Goal: Task Accomplishment & Management: Use online tool/utility

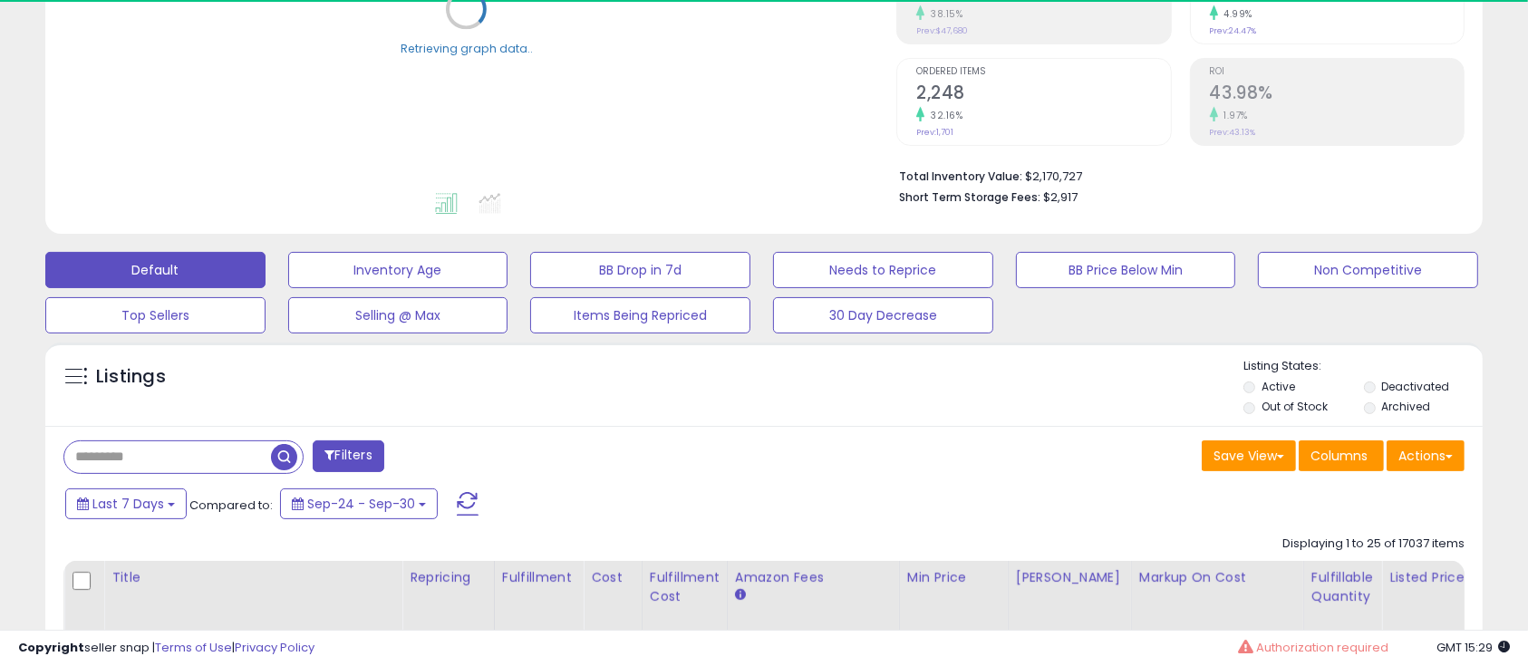
scroll to position [362, 0]
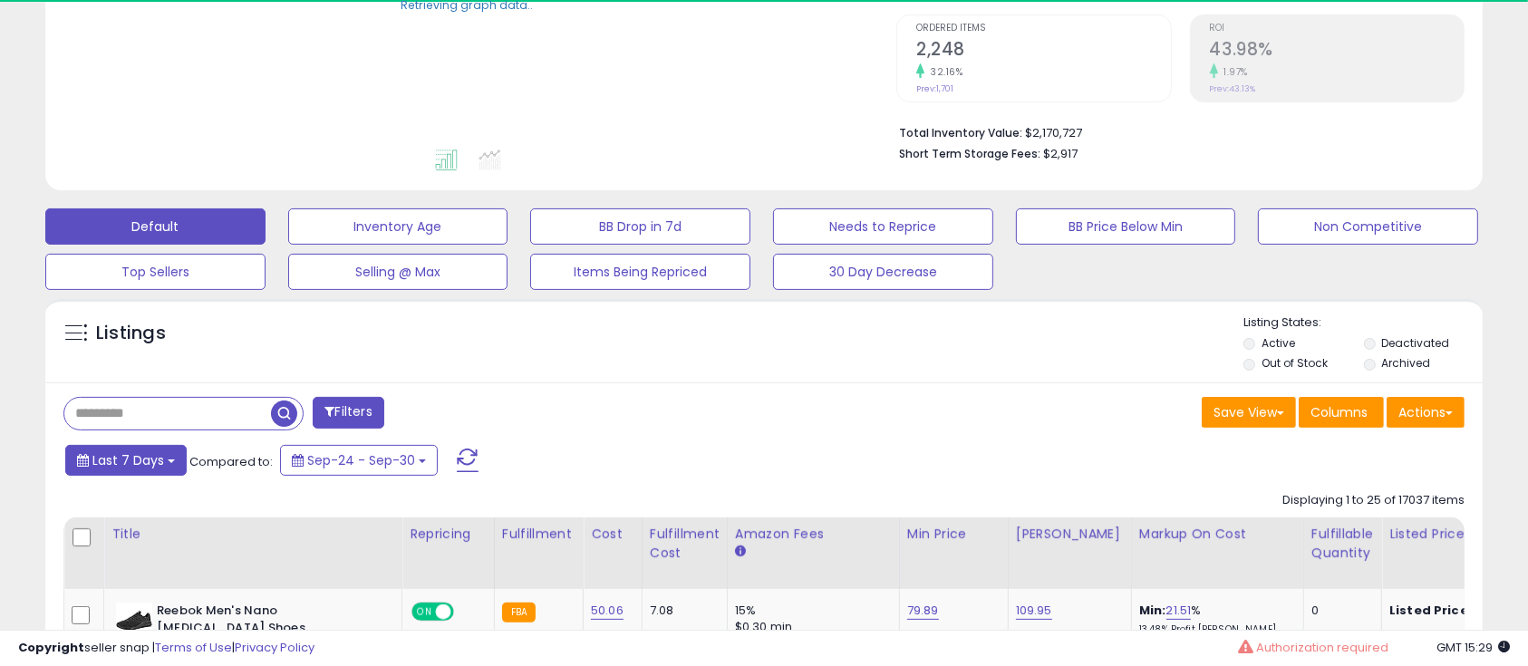
click at [152, 458] on span "Last 7 Days" at bounding box center [128, 460] width 72 height 18
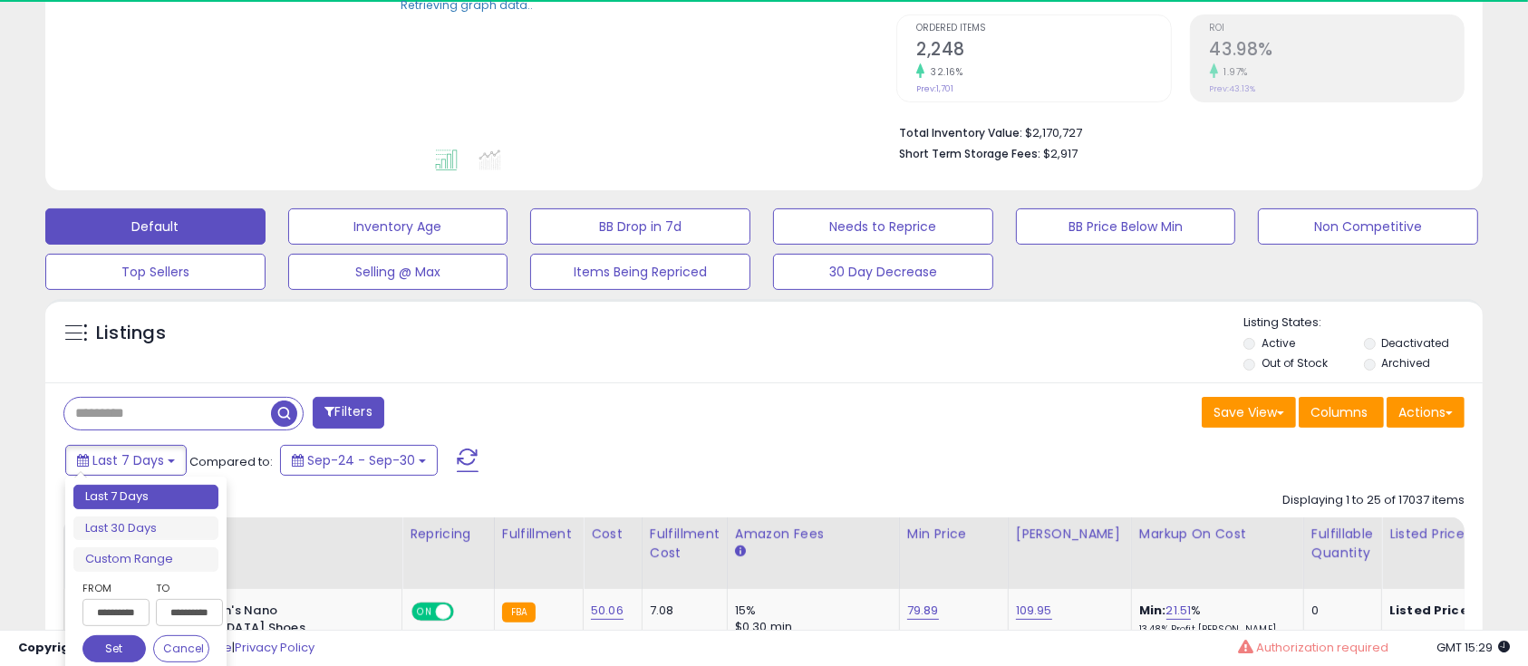
click at [112, 604] on input "**********" at bounding box center [115, 612] width 67 height 27
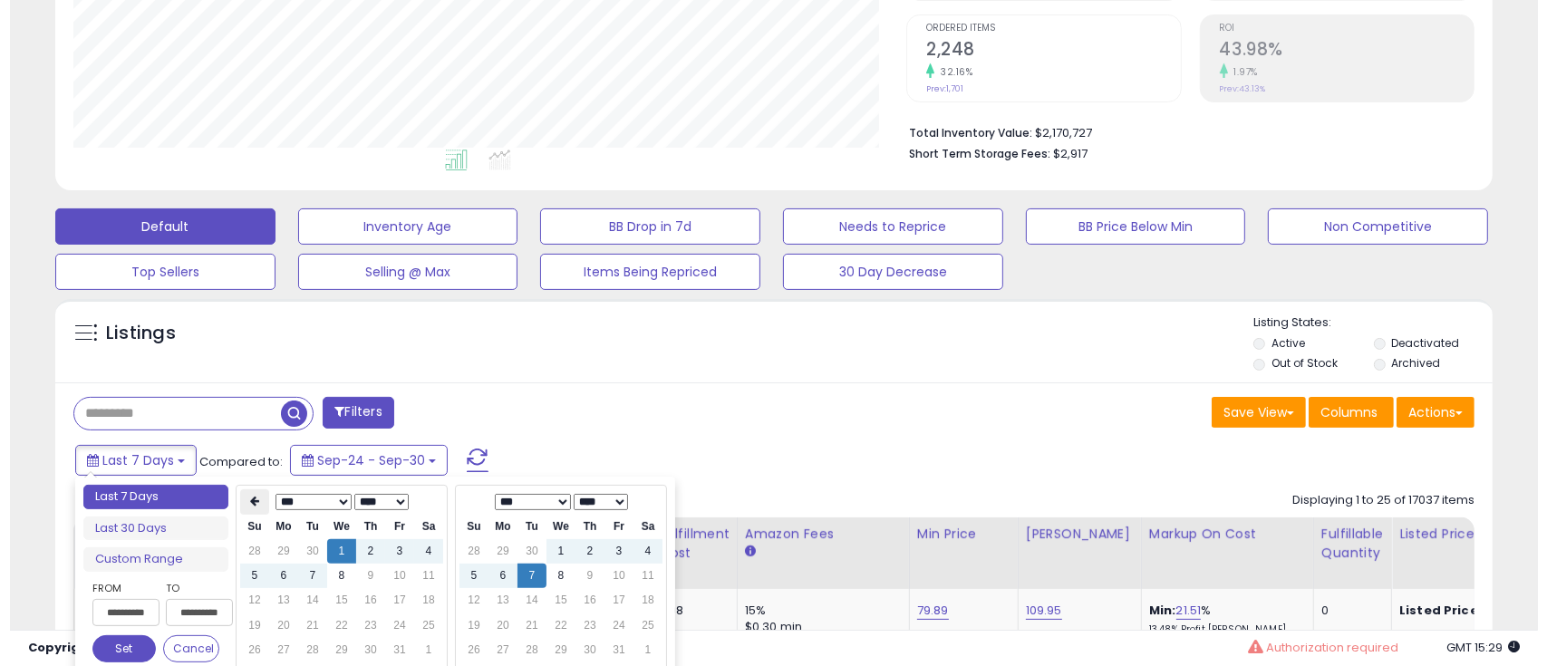
scroll to position [371, 834]
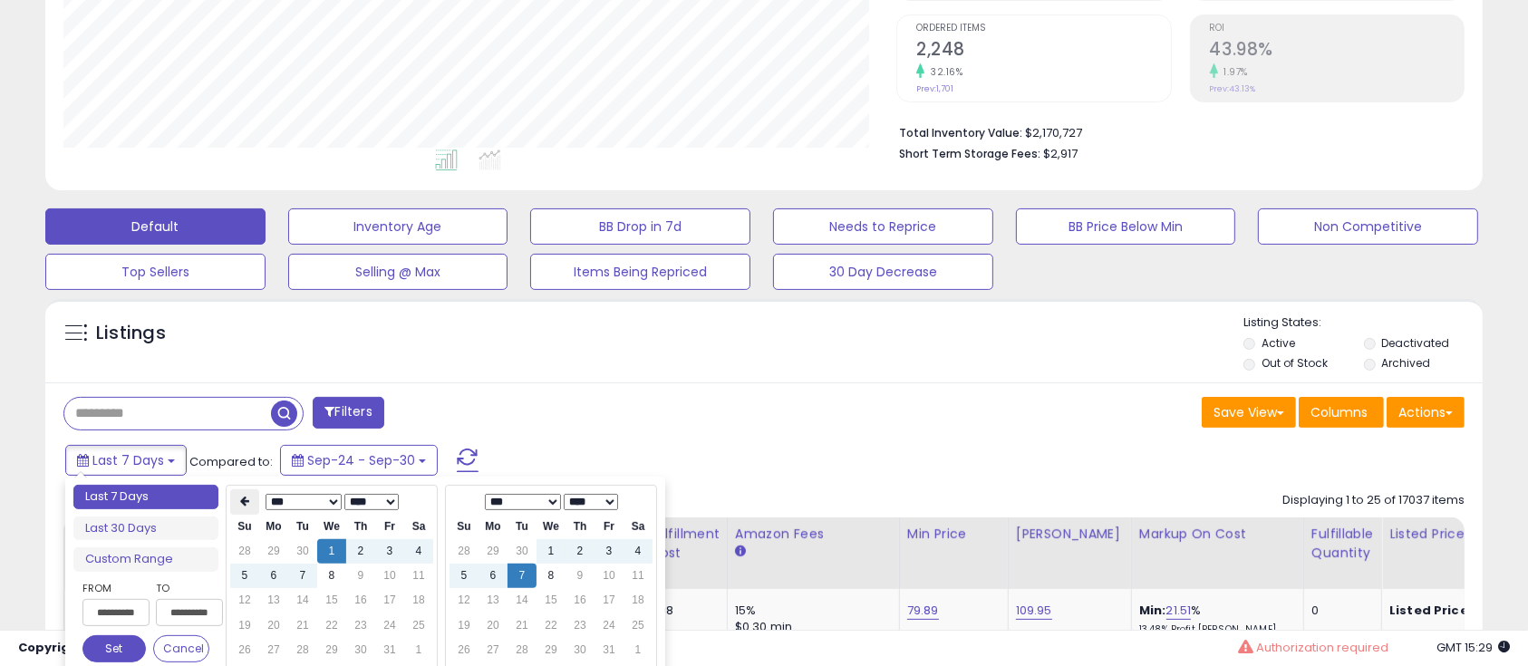
click at [241, 506] on icon at bounding box center [244, 501] width 9 height 11
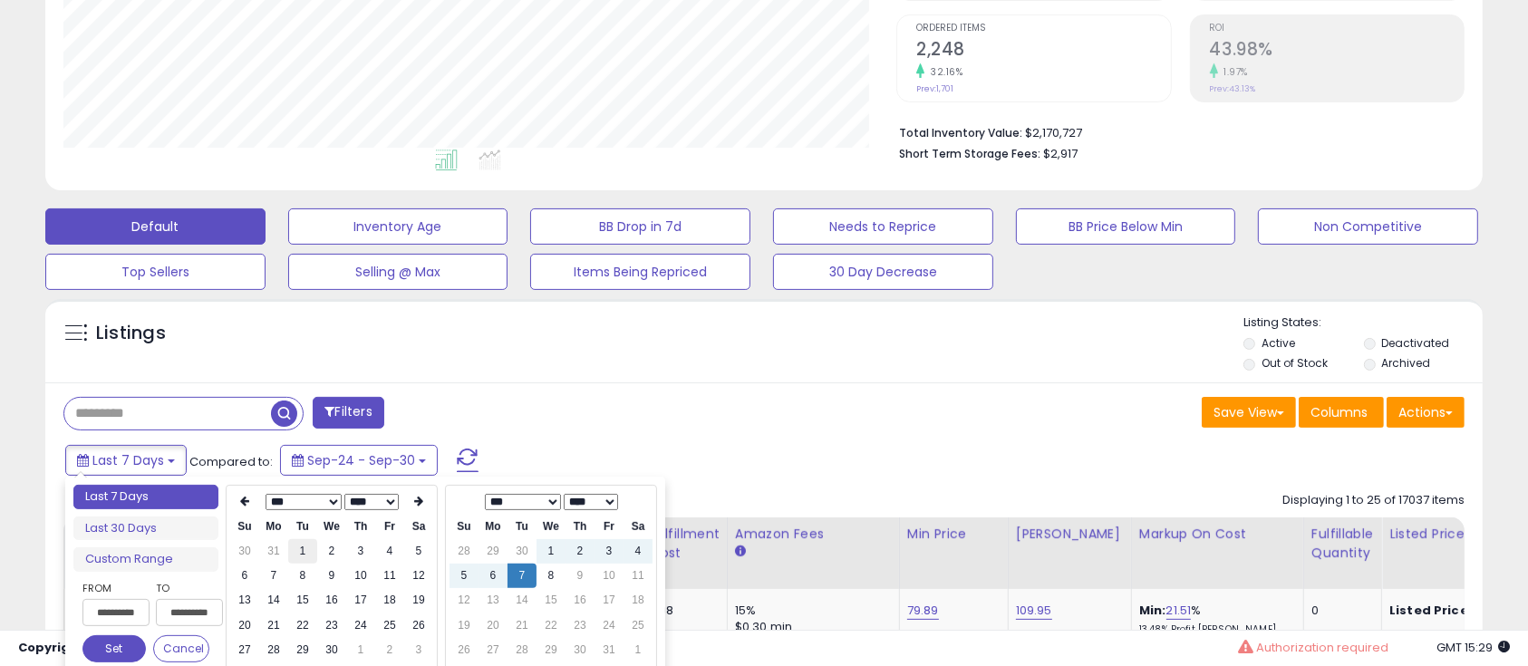
click at [300, 546] on td "1" at bounding box center [302, 551] width 29 height 24
type input "**********"
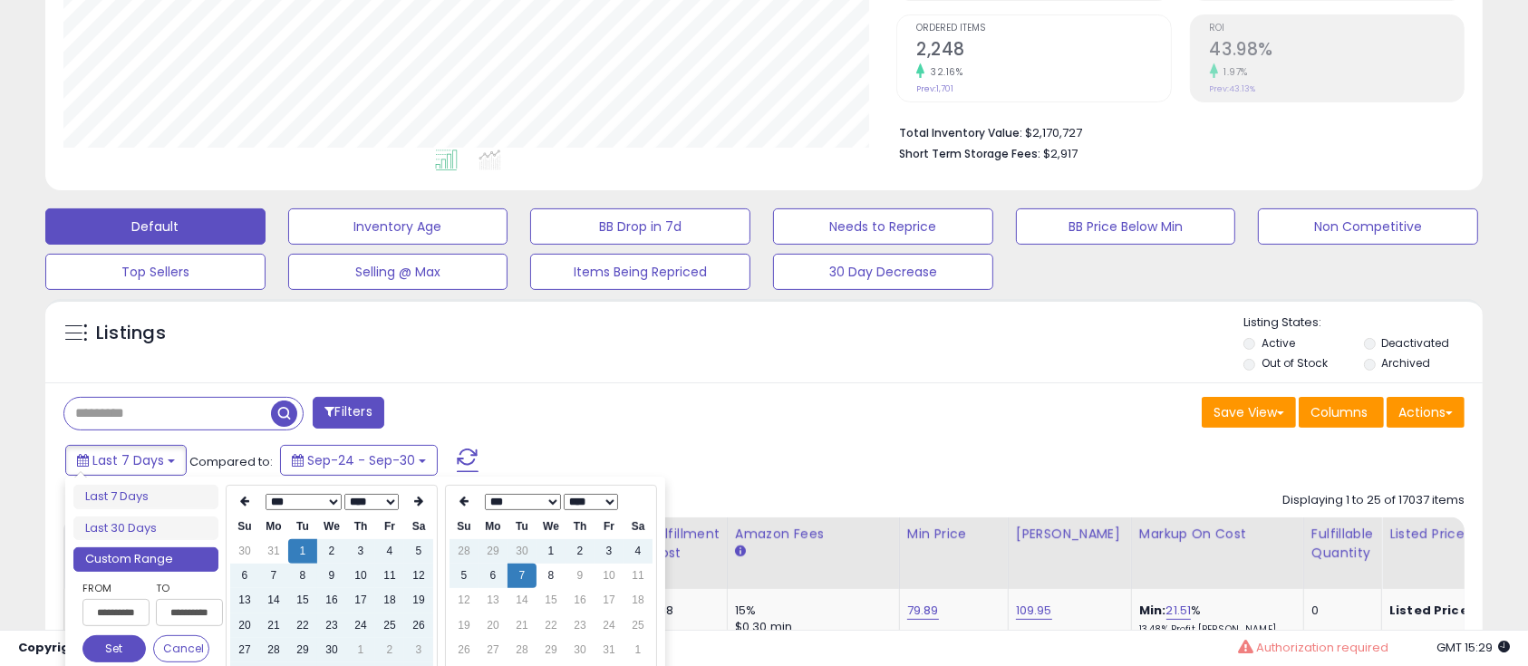
click at [115, 643] on button "Set" at bounding box center [113, 648] width 63 height 27
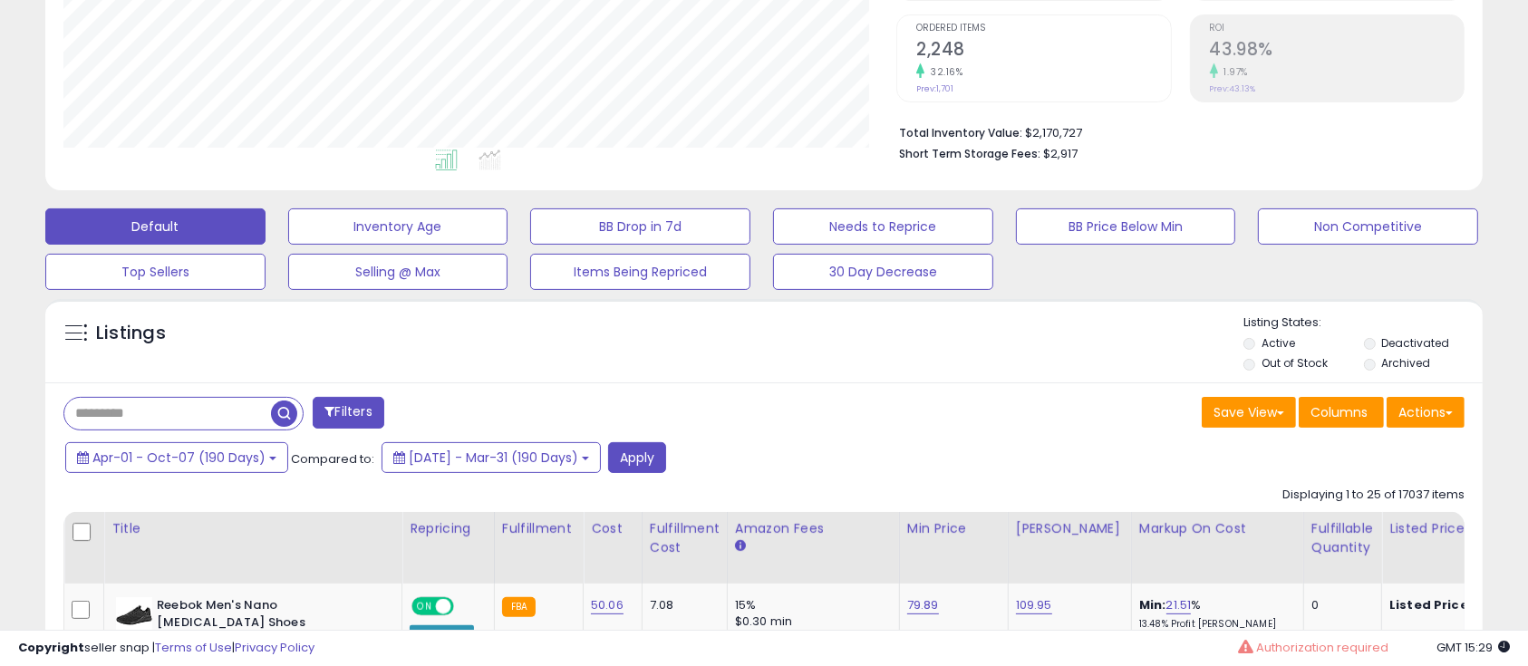
click at [130, 410] on input "text" at bounding box center [167, 414] width 207 height 32
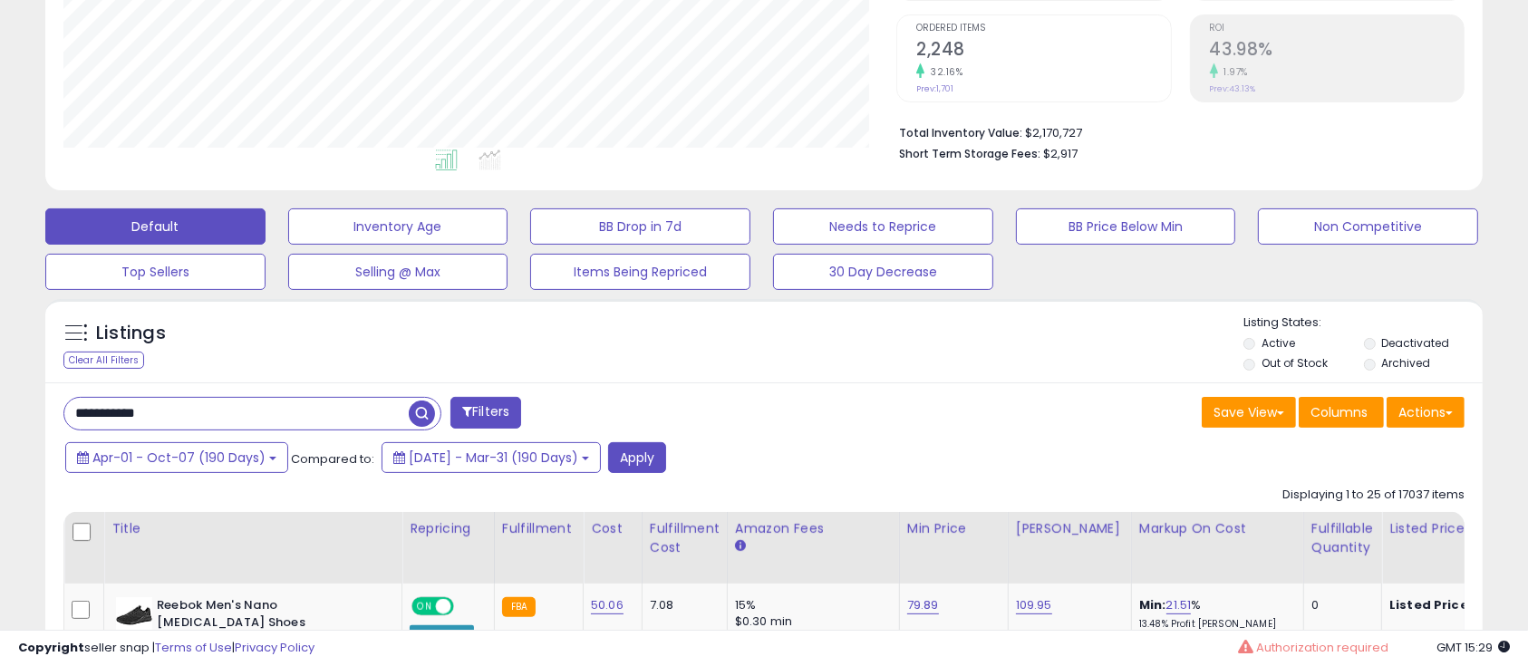
click at [429, 418] on span "button" at bounding box center [422, 413] width 26 height 26
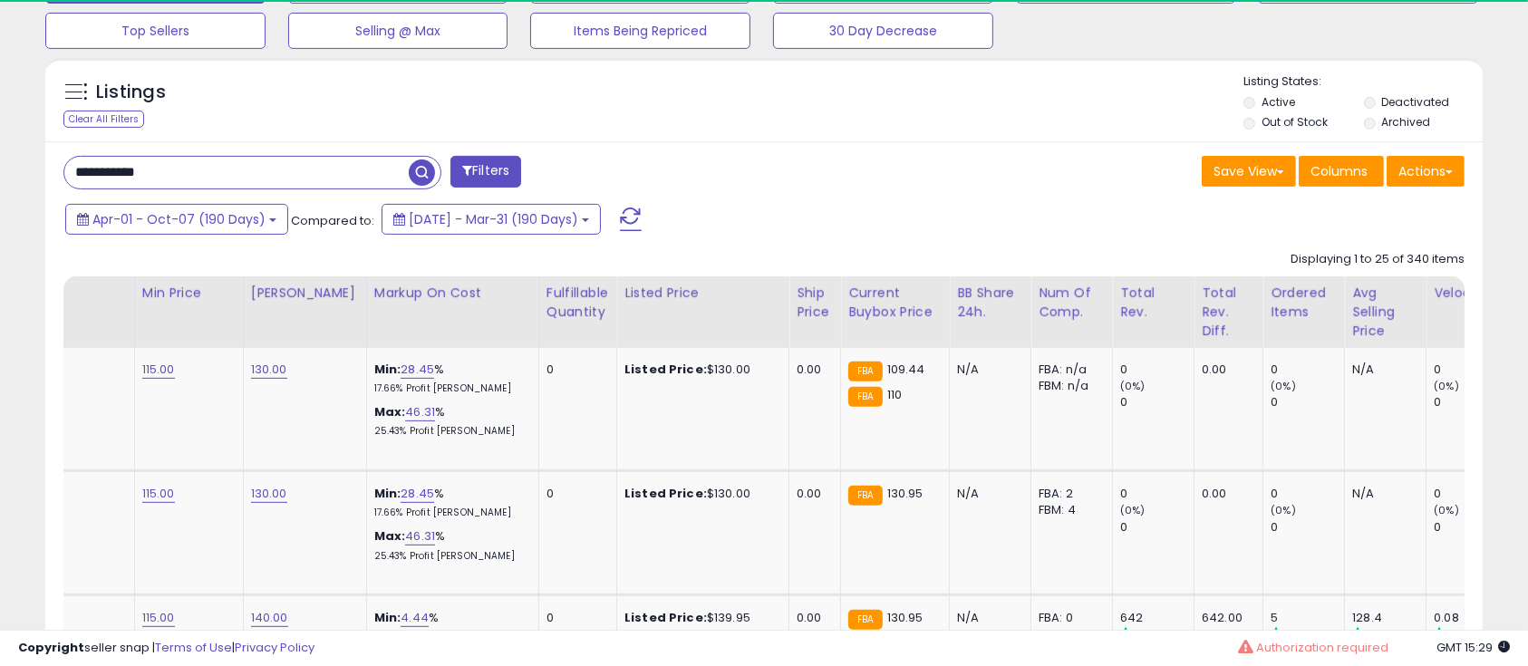
scroll to position [0, 0]
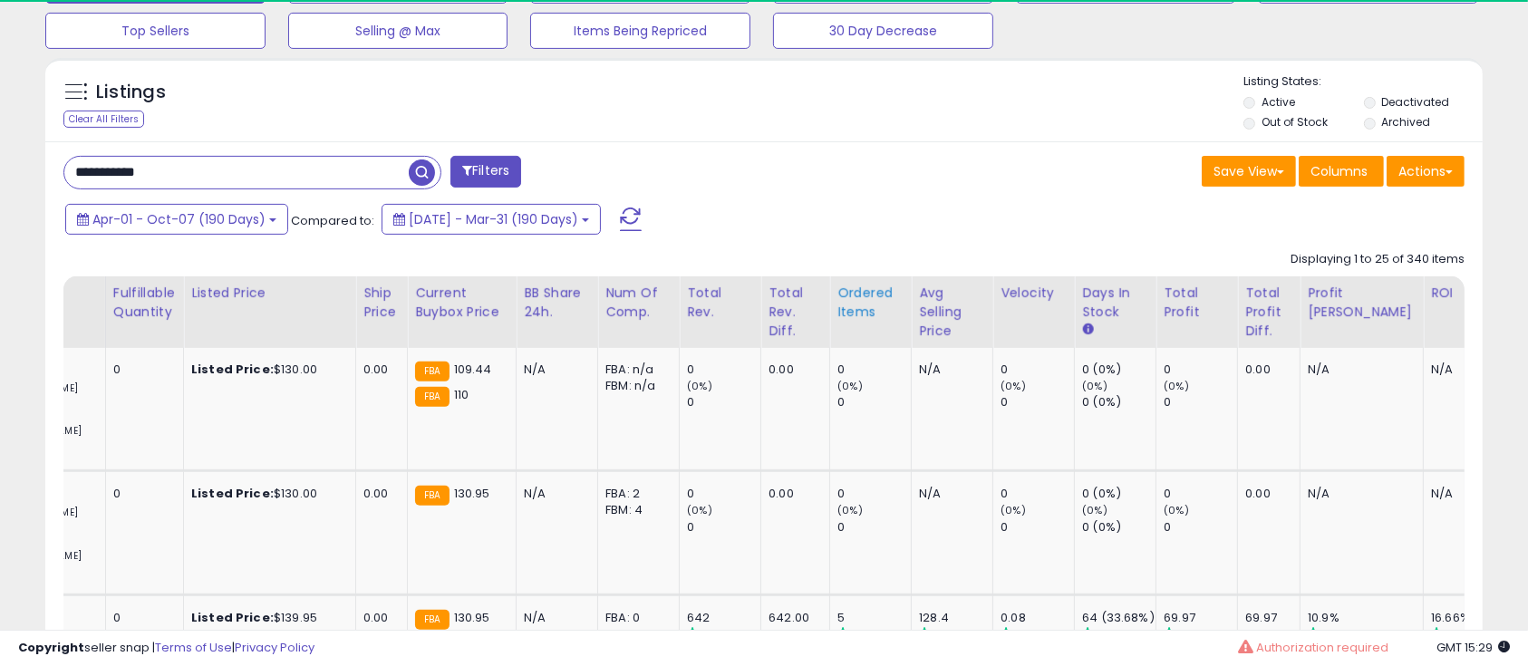
click at [840, 314] on div "Ordered Items" at bounding box center [870, 303] width 66 height 38
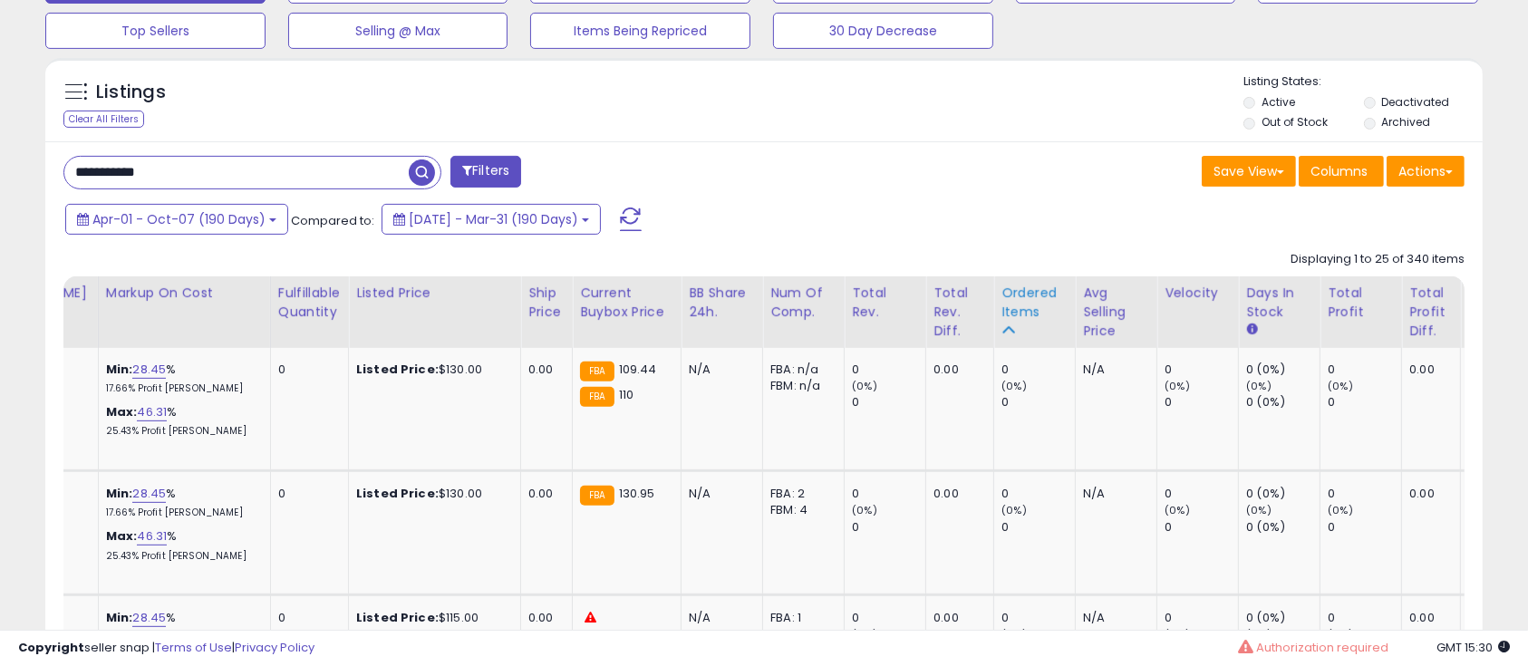
click at [1001, 330] on div "Ordered Items" at bounding box center [1034, 312] width 66 height 57
click at [1001, 294] on div "Ordered Items" at bounding box center [1034, 303] width 66 height 38
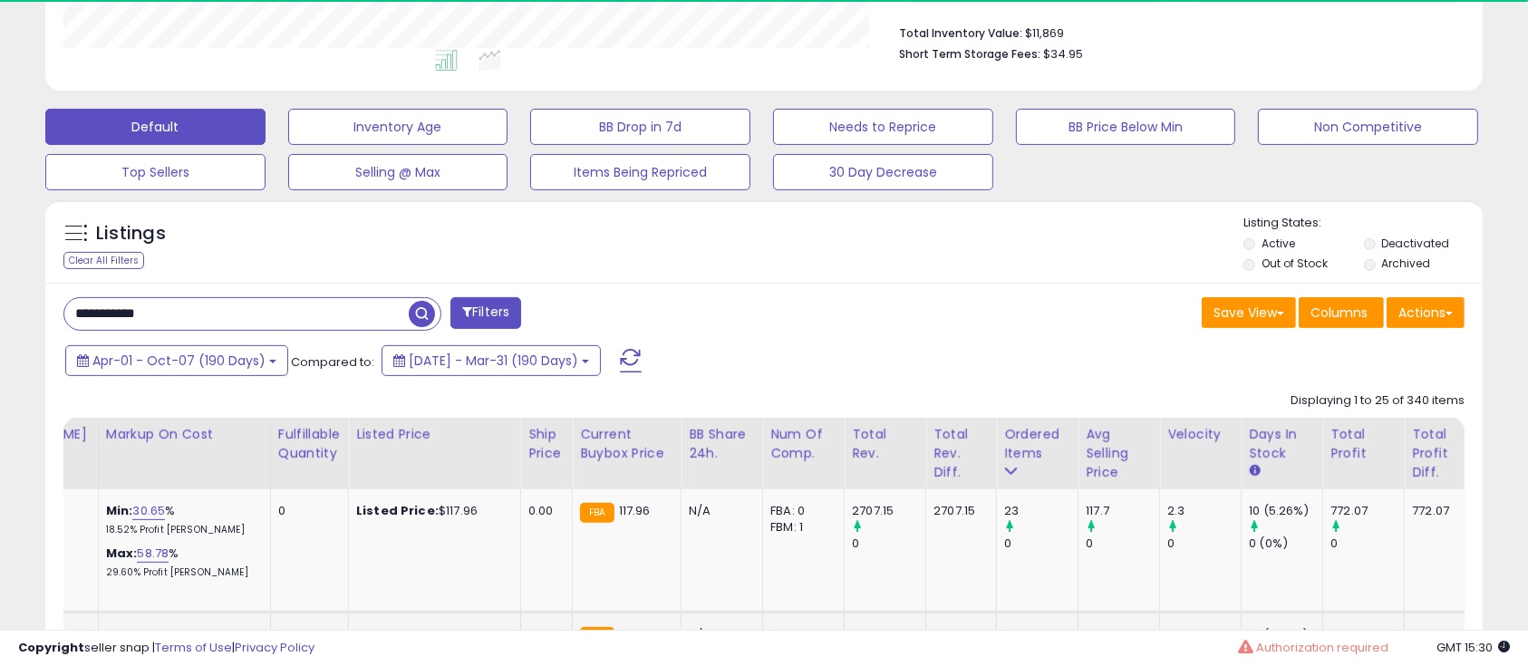
click at [266, 613] on tr "**********" at bounding box center [436, 675] width 2802 height 124
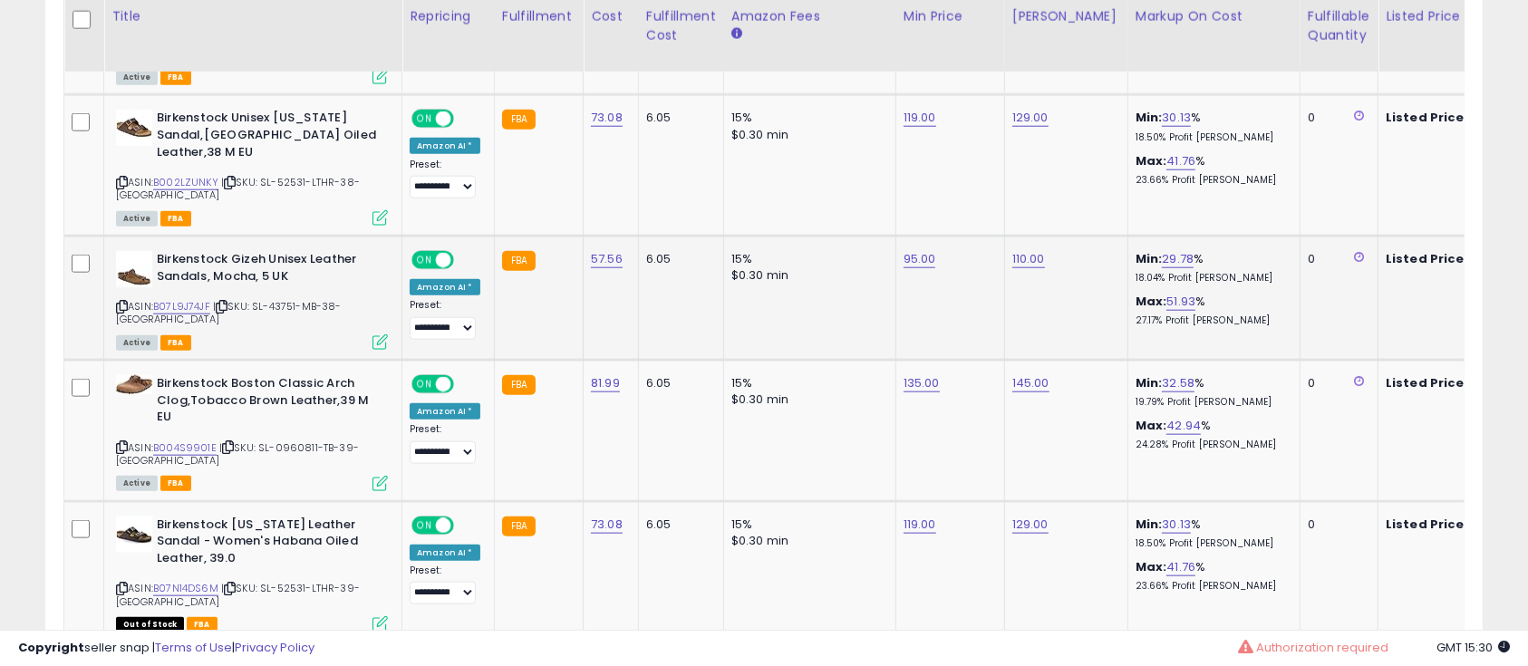
click at [239, 251] on b "Birkenstock Gizeh Unisex Leather Sandals, Mocha, 5 UK" at bounding box center [267, 270] width 220 height 38
drag, startPoint x: 233, startPoint y: 222, endPoint x: 272, endPoint y: 222, distance: 39.0
click at [272, 251] on b "Birkenstock Gizeh Unisex Leather Sandals, Mocha, 5 UK" at bounding box center [267, 270] width 220 height 38
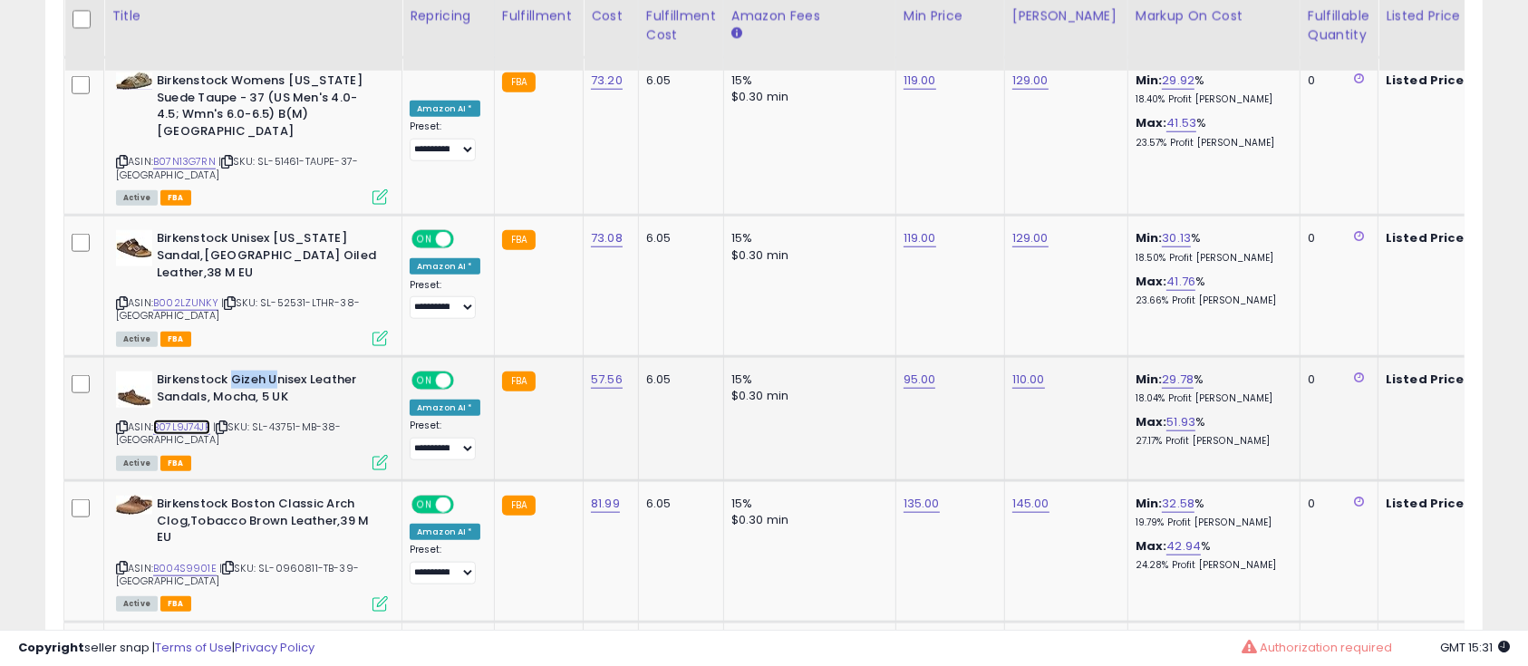
click at [188, 420] on link "B07L9J74JF" at bounding box center [181, 427] width 57 height 15
click at [287, 420] on span "| SKU: SL-43751-MB-38-[GEOGRAPHIC_DATA]" at bounding box center [229, 433] width 226 height 27
copy span "43751"
click at [256, 371] on b "Birkenstock Gizeh Unisex Leather Sandals, Mocha, 5 UK" at bounding box center [267, 390] width 220 height 38
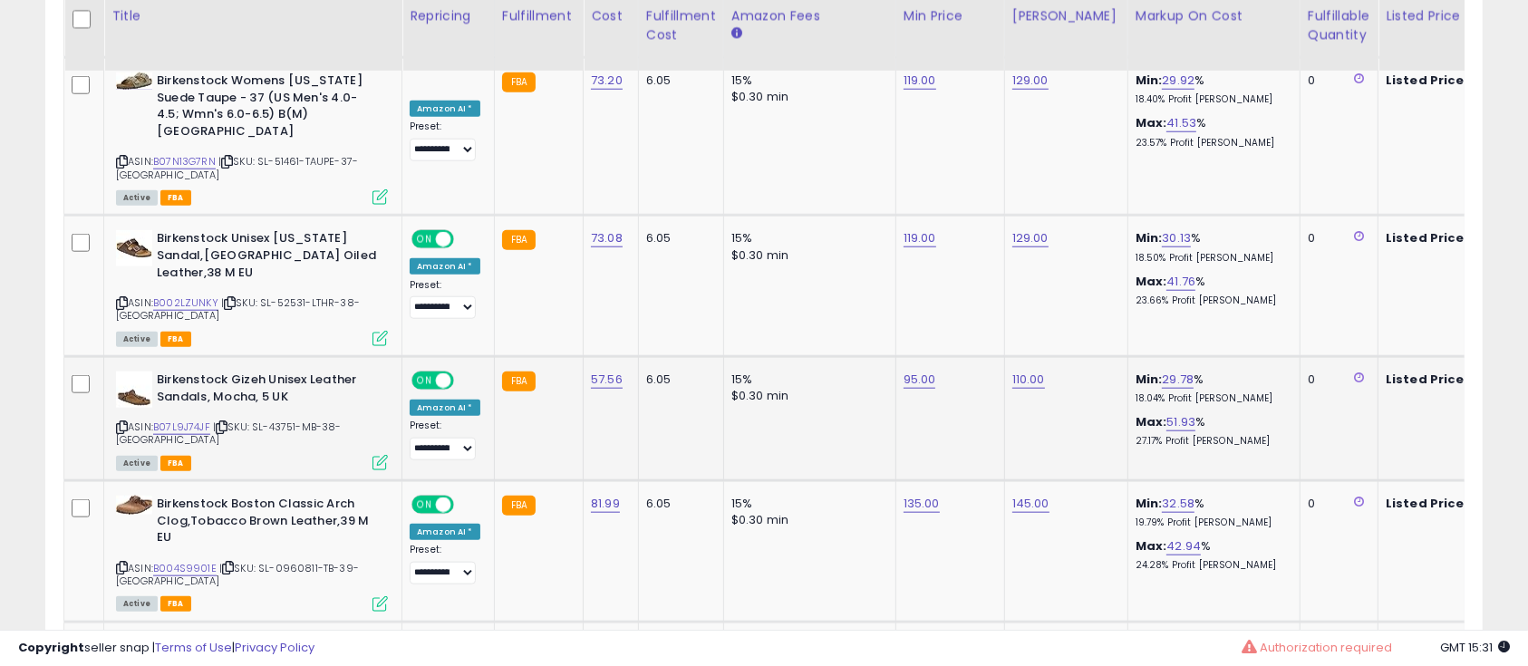
click at [237, 356] on td "Birkenstock Gizeh Unisex Leather Sandals, Mocha, 5 UK ASIN: B07L9J74JF | SKU: S…" at bounding box center [253, 418] width 298 height 124
click at [241, 371] on b "Birkenstock Gizeh Unisex Leather Sandals, Mocha, 5 UK" at bounding box center [267, 390] width 220 height 38
copy b "Gizeh"
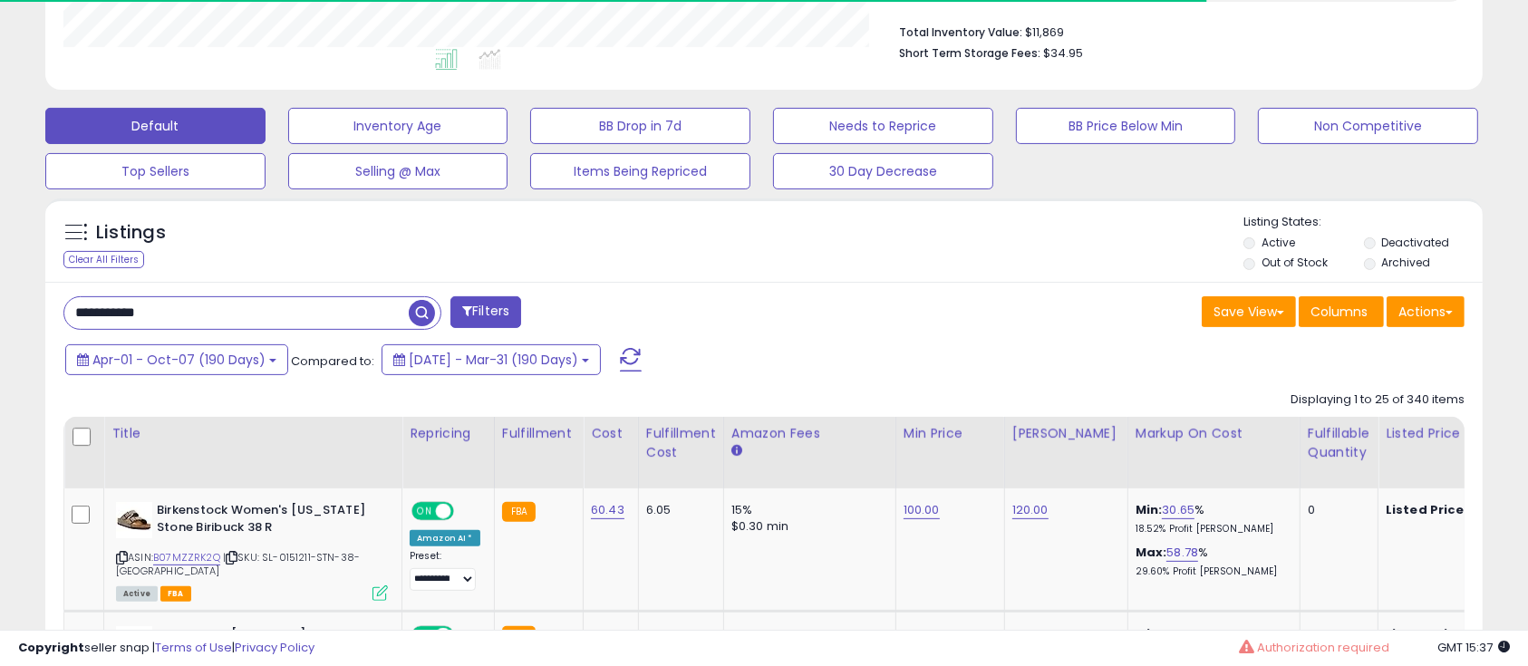
scroll to position [483, 0]
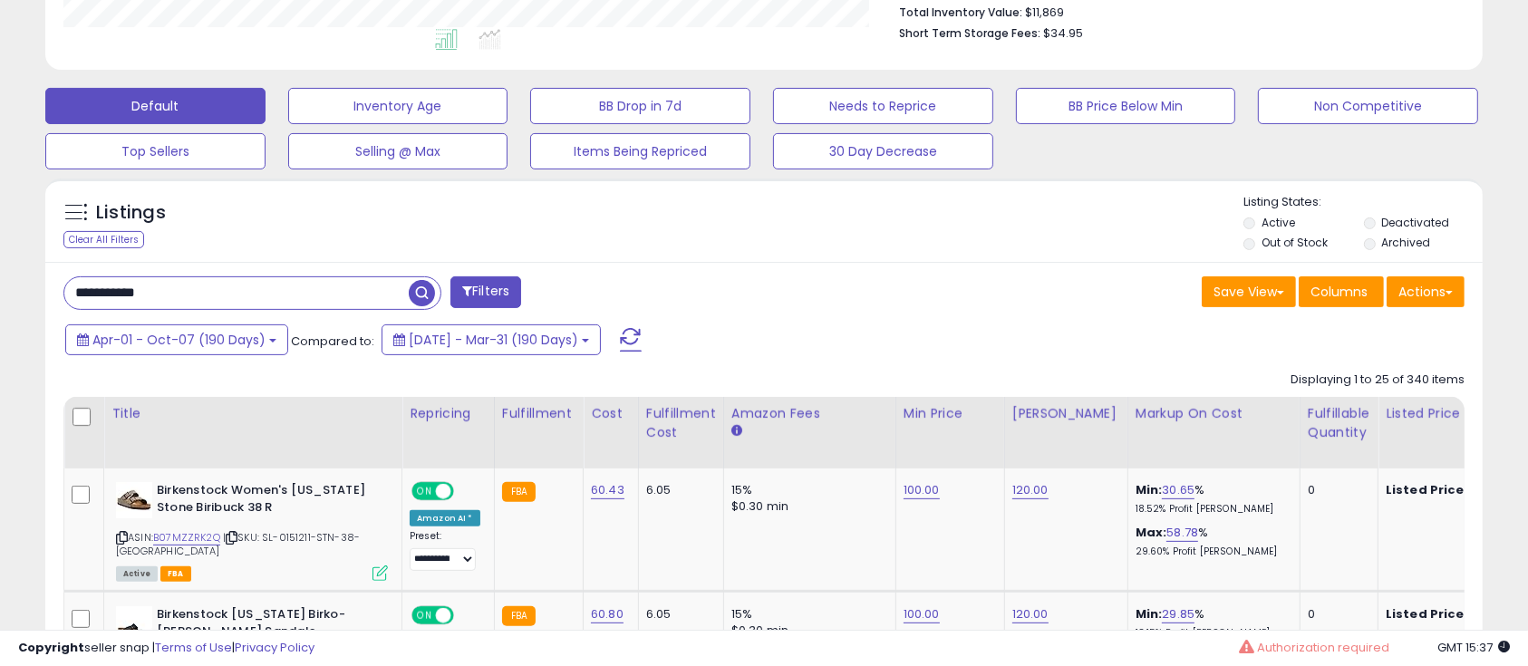
type input "******"
click at [413, 278] on span at bounding box center [425, 293] width 32 height 32
click at [418, 286] on span "button" at bounding box center [422, 293] width 26 height 26
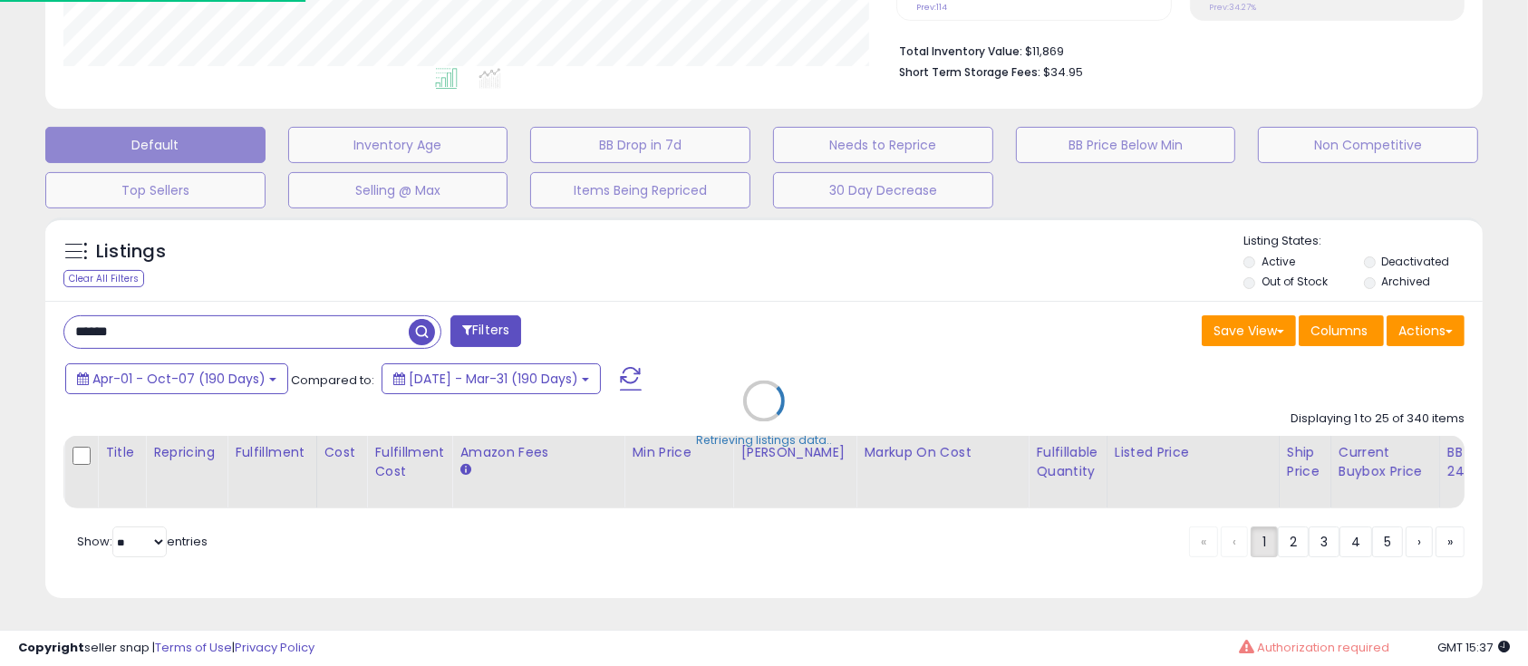
scroll to position [371, 844]
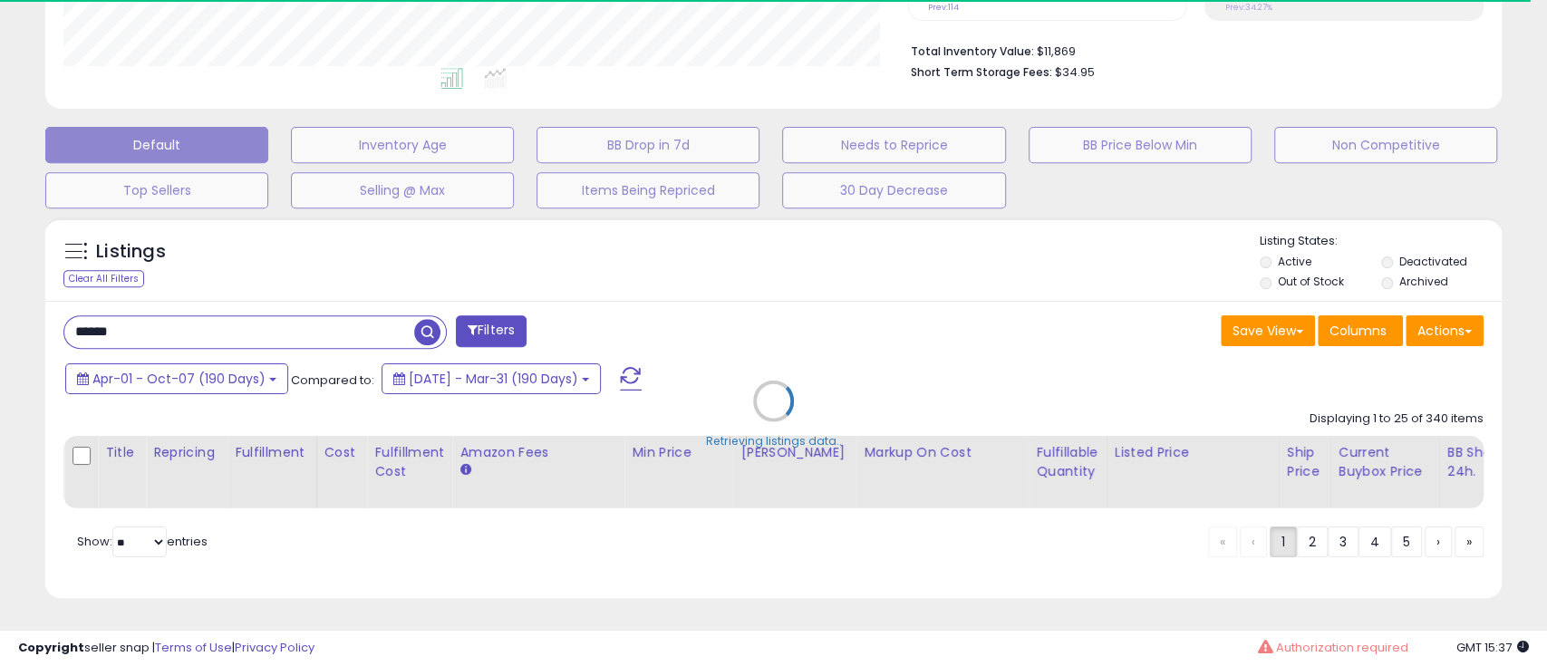
click at [264, 354] on div "Retrieving listings data.." at bounding box center [773, 414] width 1483 height 412
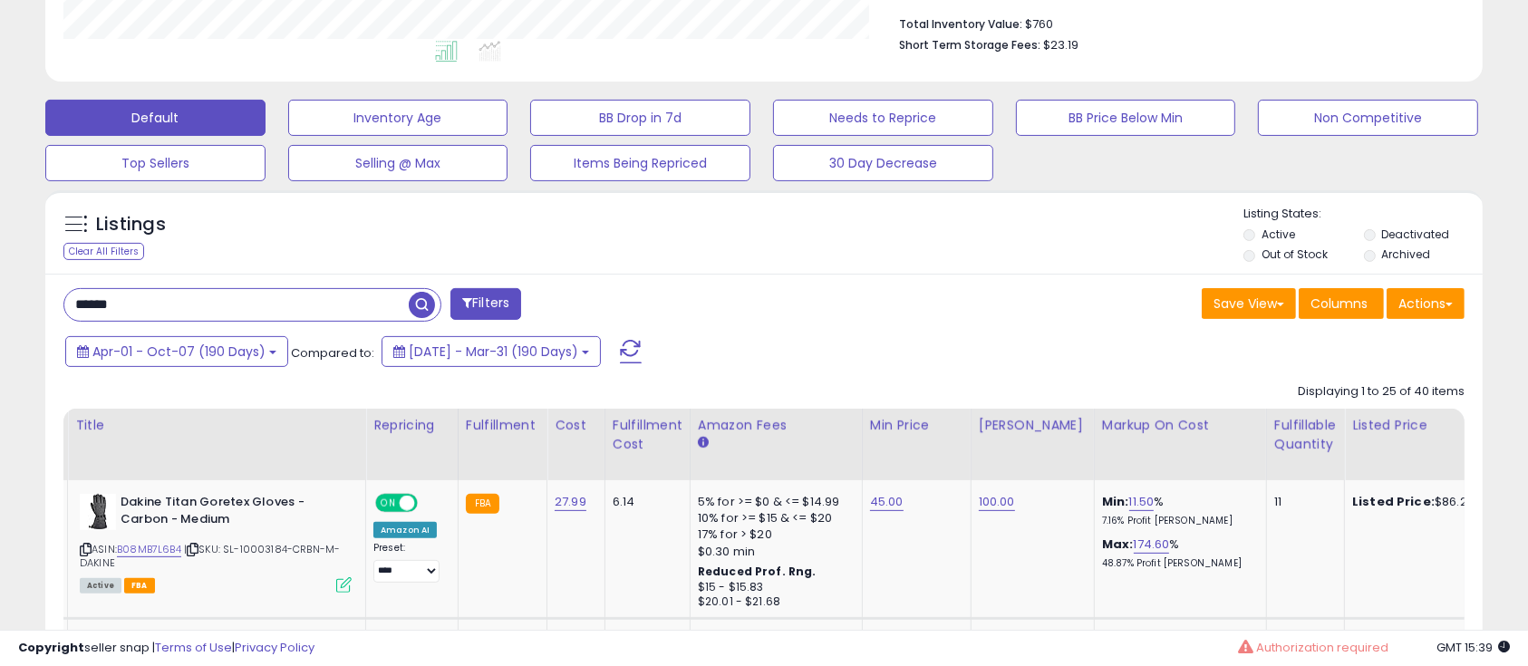
scroll to position [529, 0]
